Goal: Check status: Check status

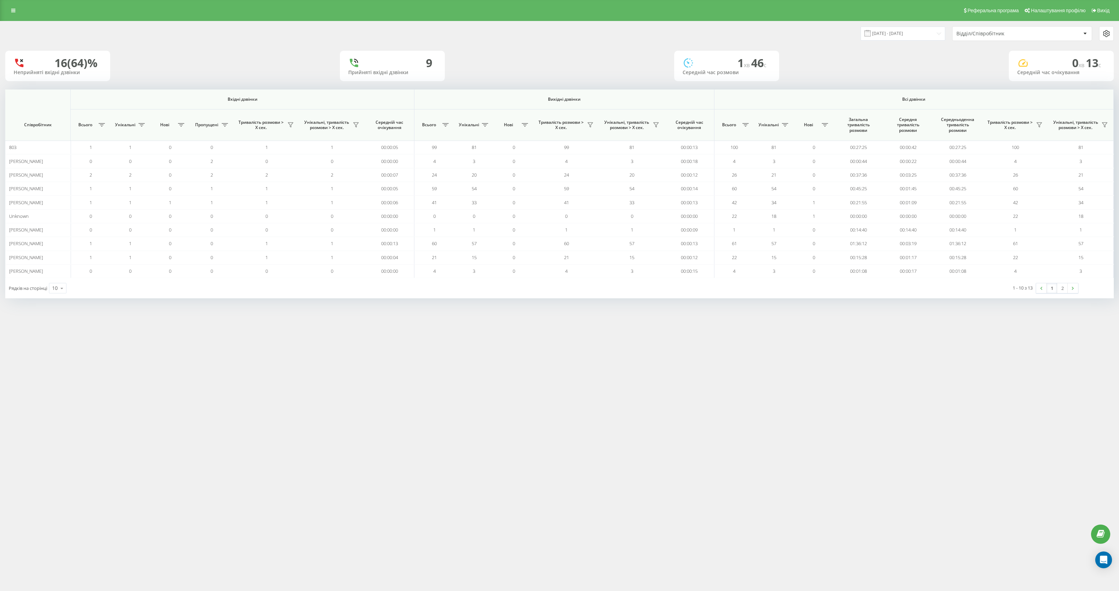
click at [987, 37] on div "Відділ/Співробітник" at bounding box center [1021, 34] width 139 height 14
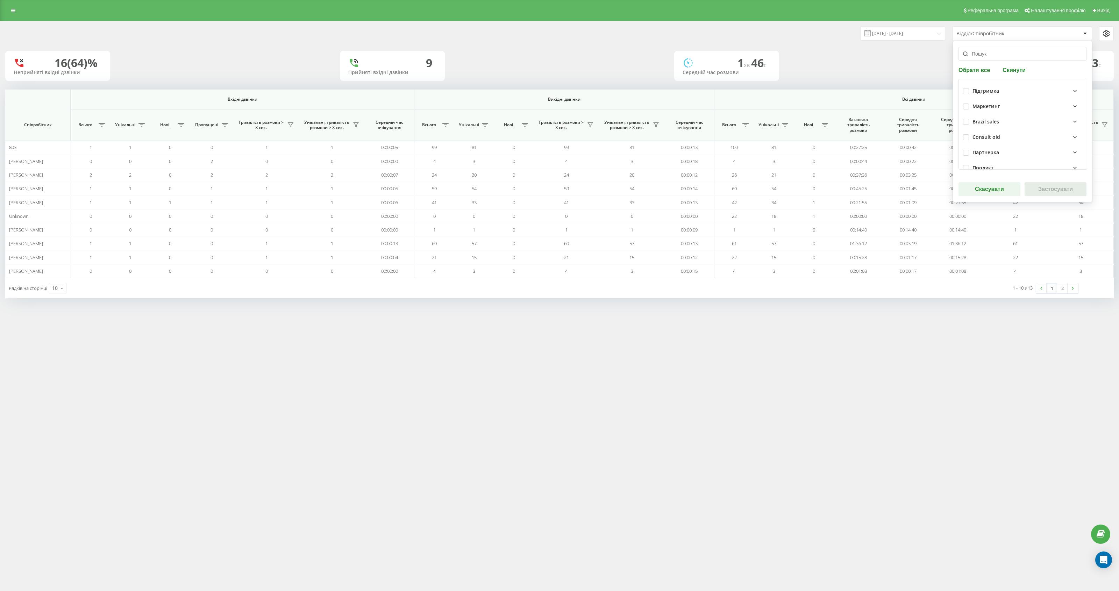
scroll to position [87, 0]
click at [965, 139] on label at bounding box center [966, 139] width 6 height 0
checkbox input "false"
click at [968, 108] on label at bounding box center [966, 108] width 6 height 0
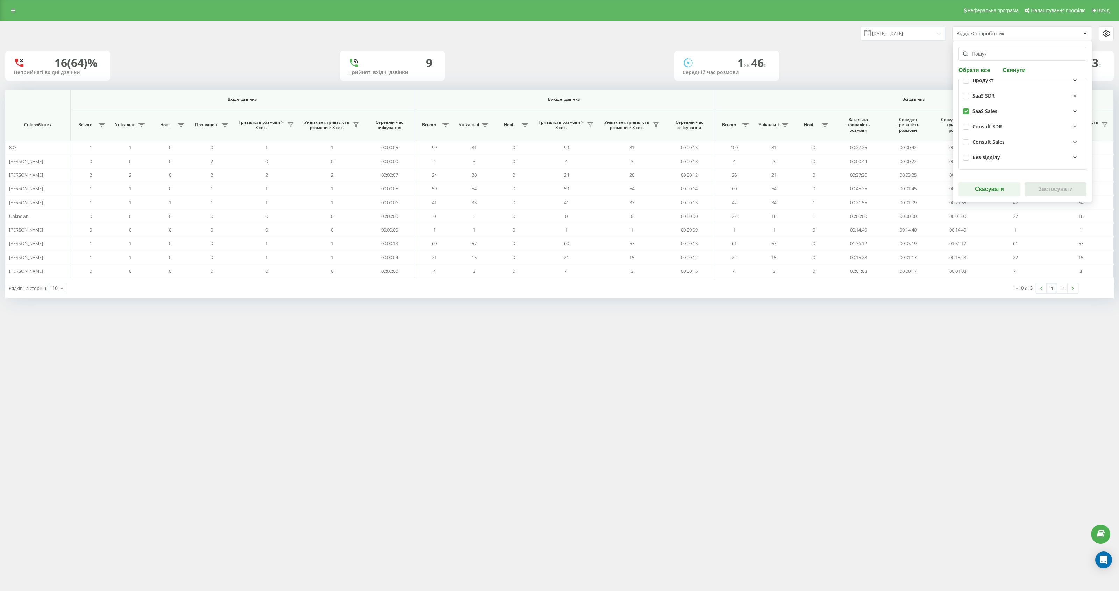
checkbox input "true"
click at [967, 108] on label at bounding box center [966, 108] width 6 height 0
checkbox input "true"
click at [1047, 192] on button "Застосувати" at bounding box center [1055, 189] width 62 height 14
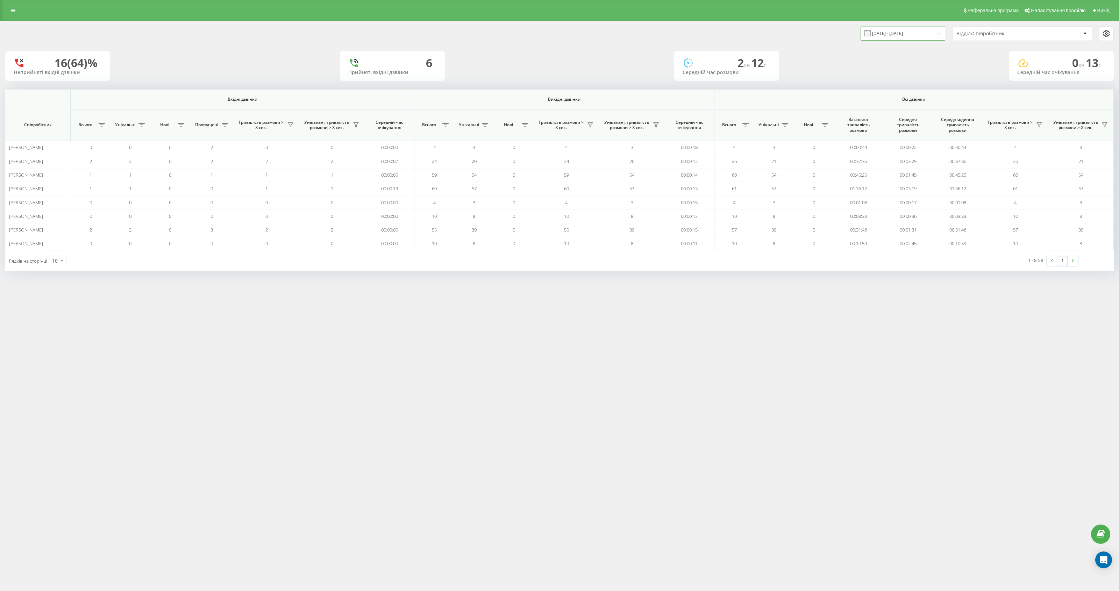
click at [914, 27] on input "[DATE] - [DATE]" at bounding box center [902, 34] width 85 height 14
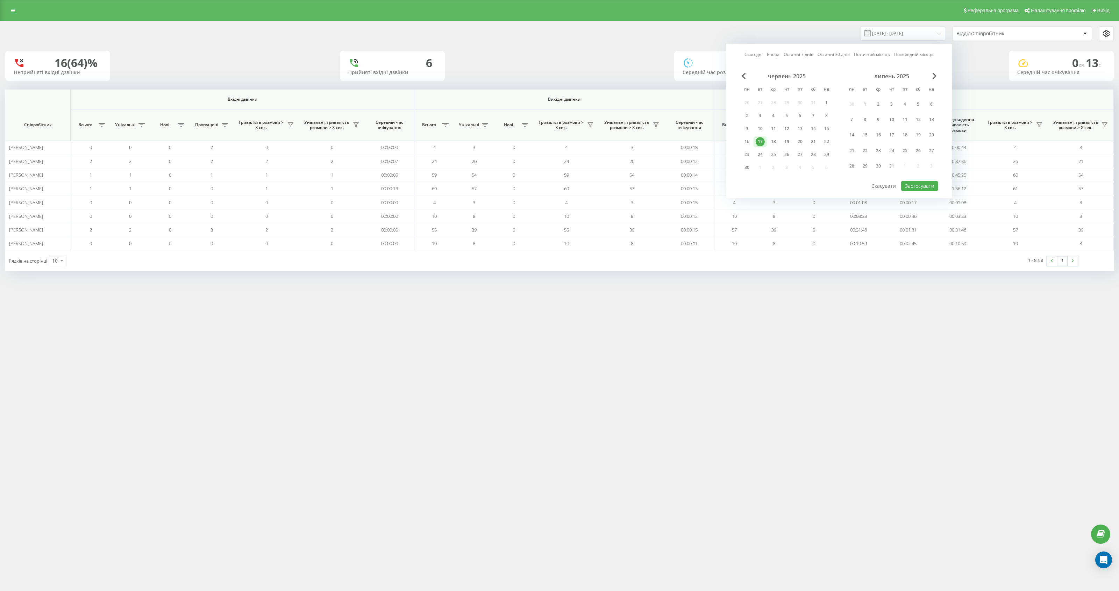
click at [929, 73] on div "липень 2025" at bounding box center [891, 76] width 93 height 7
click at [933, 76] on span "Next Month" at bounding box center [934, 76] width 4 height 6
click at [761, 130] on div "15" at bounding box center [759, 128] width 9 height 9
click at [905, 127] on div "15" at bounding box center [904, 128] width 9 height 9
click at [929, 170] on button "Застосувати" at bounding box center [919, 173] width 37 height 10
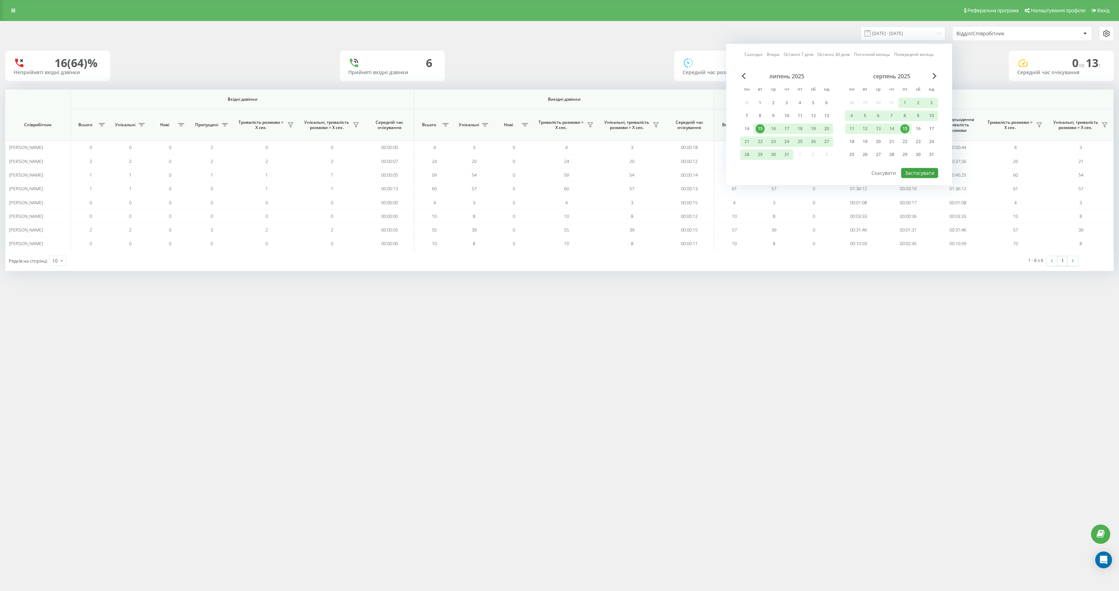
type input "[DATE] - [DATE]"
